Goal: Task Accomplishment & Management: Complete application form

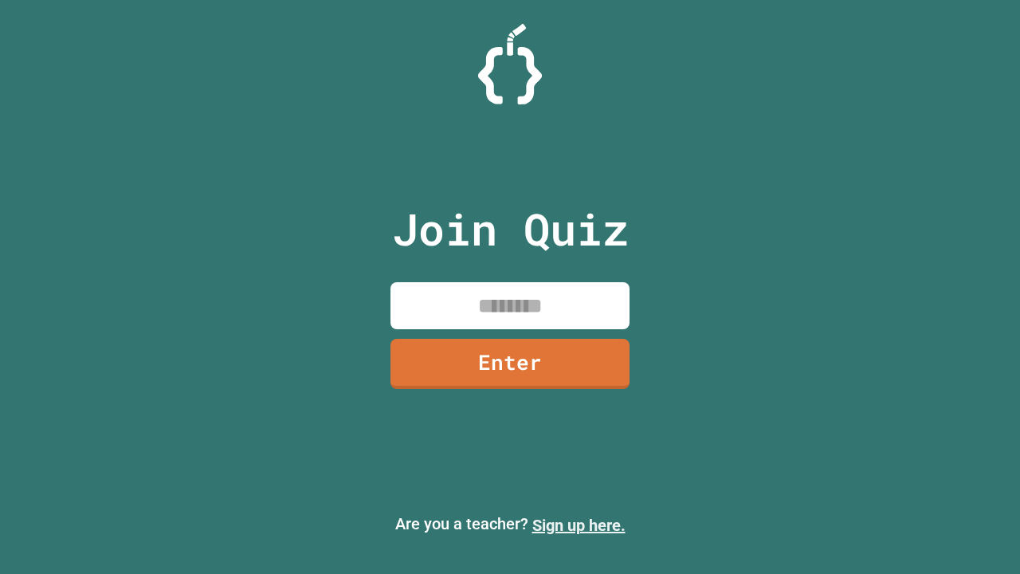
click at [579, 525] on link "Sign up here." at bounding box center [578, 525] width 93 height 19
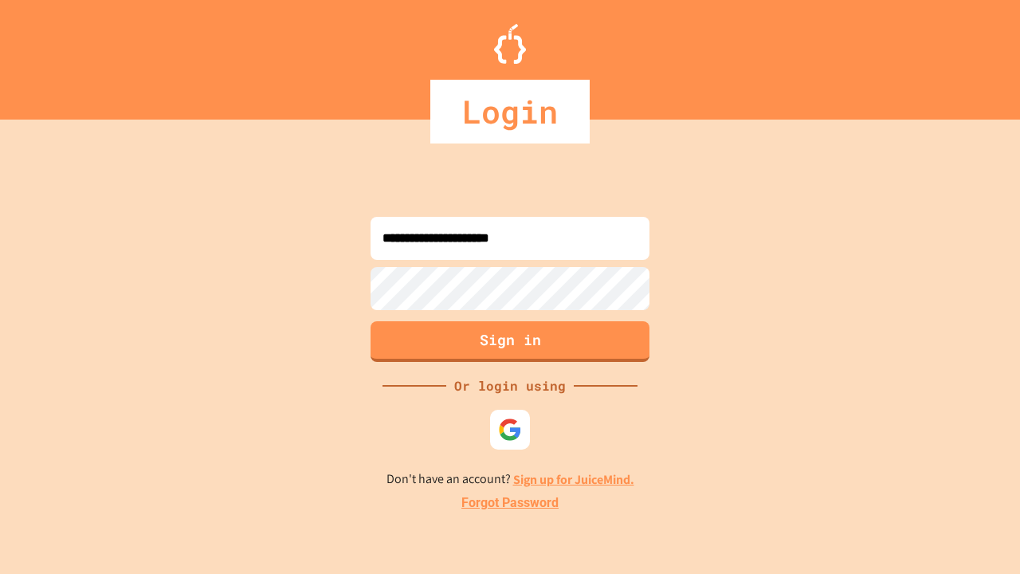
type input "**********"
